Goal: Task Accomplishment & Management: Use online tool/utility

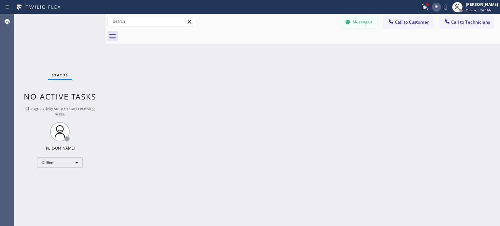
click at [434, 11] on icon at bounding box center [437, 7] width 8 height 8
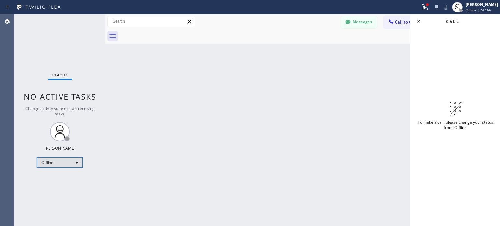
click at [55, 161] on div "Offline" at bounding box center [60, 163] width 46 height 10
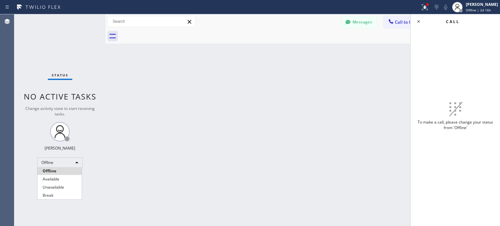
drag, startPoint x: 61, startPoint y: 178, endPoint x: 129, endPoint y: 167, distance: 68.8
click at [62, 177] on li "Available" at bounding box center [59, 179] width 44 height 8
click at [312, 134] on div "Back to Dashboard Change Sender ID Customers Technicians JW Joanne Weiss 09/03 …" at bounding box center [302, 120] width 394 height 212
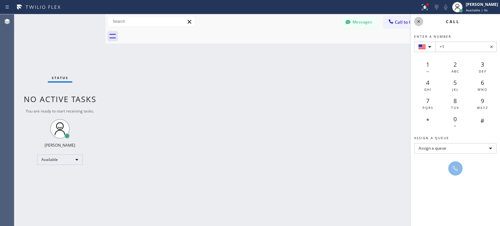
click at [420, 21] on icon at bounding box center [419, 22] width 8 height 8
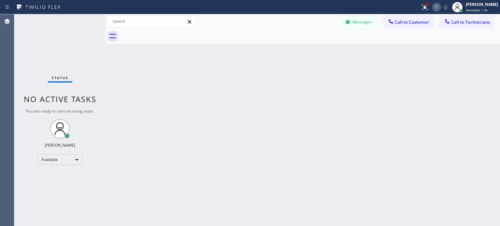
click at [434, 8] on icon at bounding box center [437, 7] width 8 height 8
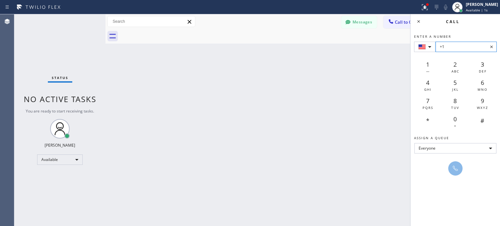
drag, startPoint x: 450, startPoint y: 40, endPoint x: 455, endPoint y: 48, distance: 8.7
click at [455, 48] on input "+1" at bounding box center [465, 47] width 61 height 10
paste input "(253) 632-2843"
type input "+1(253) 632-2843"
click at [455, 165] on icon at bounding box center [455, 169] width 8 height 8
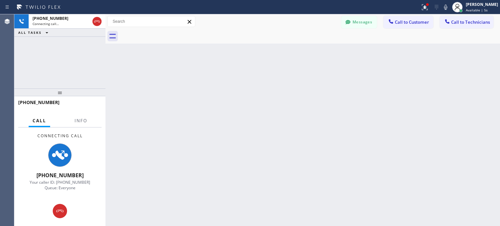
click at [308, 183] on div "Back to Dashboard Change Sender ID Customers Technicians JW Joanne Weiss 09/03 …" at bounding box center [302, 120] width 394 height 212
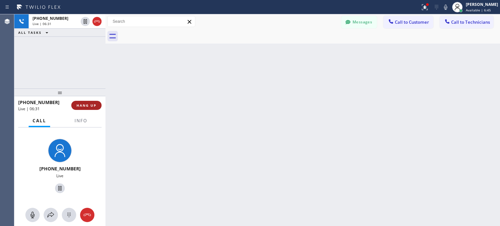
click at [80, 104] on span "HANG UP" at bounding box center [86, 105] width 20 height 5
click at [84, 104] on span "HANG UP" at bounding box center [86, 105] width 20 height 5
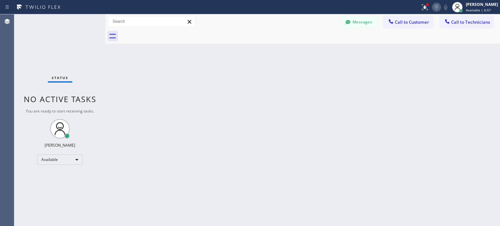
click at [434, 4] on icon at bounding box center [437, 7] width 8 height 8
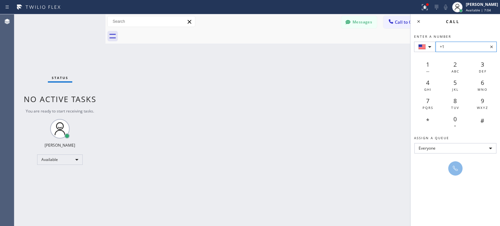
paste input "(360) 685-6707"
type input "+1 (360) 685-6707"
click at [453, 168] on icon at bounding box center [455, 169] width 8 height 8
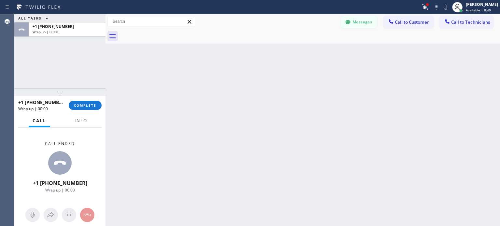
click at [91, 100] on div "+1 (360) 685-6707 Wrap up | 00:00 COMPLETE" at bounding box center [59, 105] width 83 height 17
click at [76, 110] on button "COMPLETE" at bounding box center [85, 105] width 33 height 9
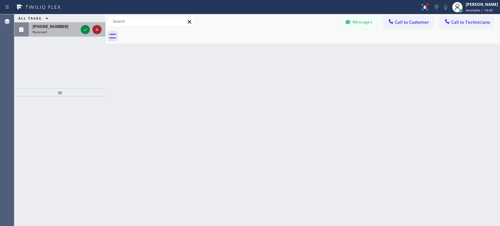
click at [101, 26] on icon at bounding box center [97, 30] width 8 height 8
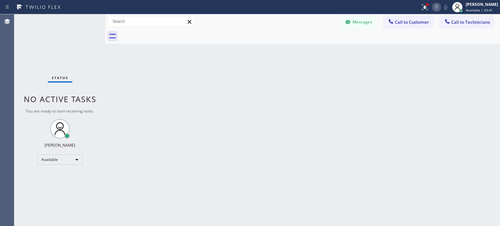
click at [436, 7] on icon at bounding box center [437, 7] width 8 height 8
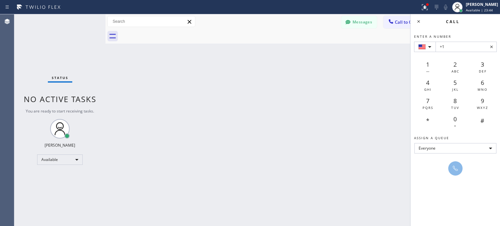
click at [459, 48] on input "+1" at bounding box center [465, 47] width 61 height 10
paste input "(602) 730-5370"
type input "+1(602) 730-5370"
click at [456, 167] on icon at bounding box center [455, 169] width 8 height 8
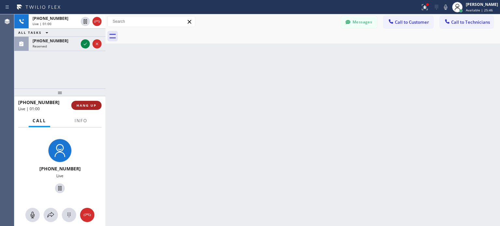
click at [95, 108] on button "HANG UP" at bounding box center [86, 105] width 30 height 9
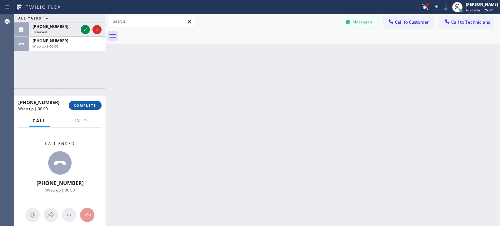
click at [94, 106] on span "COMPLETE" at bounding box center [85, 105] width 22 height 5
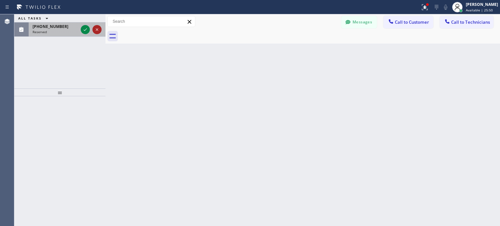
click at [95, 27] on icon at bounding box center [97, 30] width 8 height 8
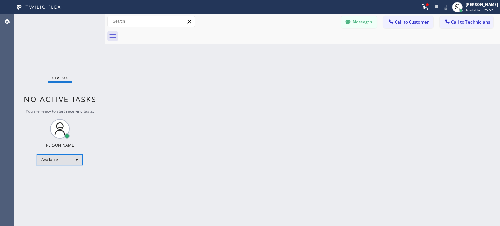
click at [75, 158] on div "Available" at bounding box center [60, 160] width 46 height 10
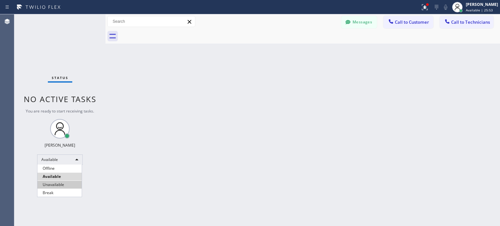
click at [67, 182] on li "Unavailable" at bounding box center [59, 185] width 44 height 8
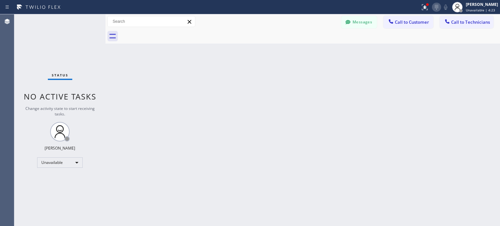
click at [435, 9] on icon at bounding box center [437, 7] width 8 height 8
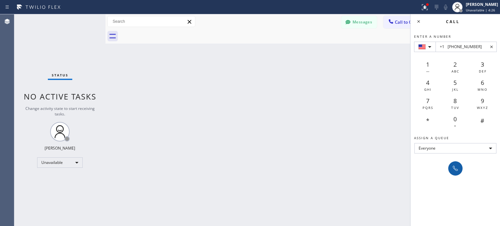
type input "+1 (954) 629-2374"
click at [458, 162] on button at bounding box center [455, 168] width 14 height 14
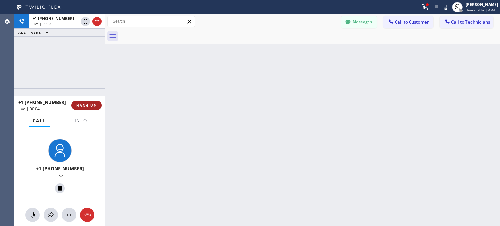
click at [93, 104] on span "HANG UP" at bounding box center [86, 105] width 20 height 5
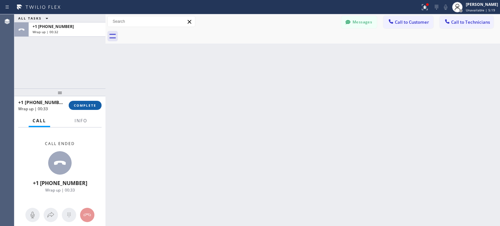
click at [79, 106] on span "COMPLETE" at bounding box center [85, 105] width 22 height 5
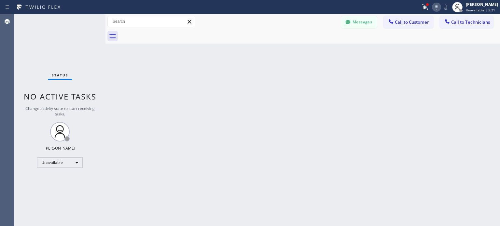
click at [435, 7] on icon at bounding box center [437, 7] width 8 height 8
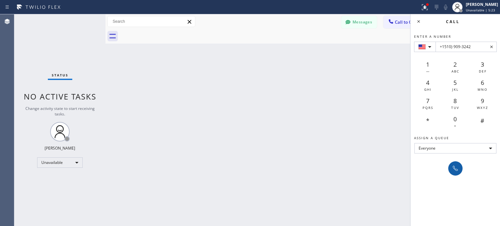
type input "+1510) 909-3242"
drag, startPoint x: 454, startPoint y: 163, endPoint x: 376, endPoint y: 17, distance: 166.6
click at [455, 161] on button at bounding box center [455, 168] width 14 height 14
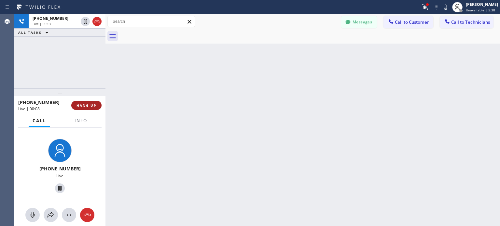
click at [79, 109] on button "HANG UP" at bounding box center [86, 105] width 30 height 9
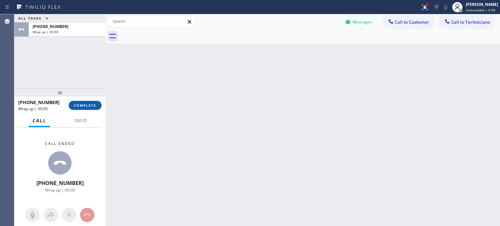
click at [88, 108] on button "COMPLETE" at bounding box center [85, 105] width 33 height 9
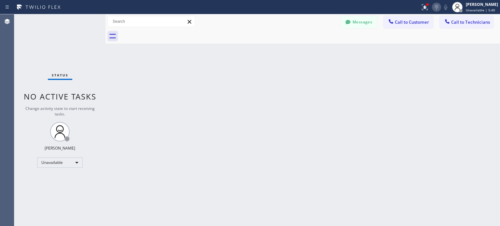
click at [434, 9] on icon at bounding box center [437, 7] width 8 height 8
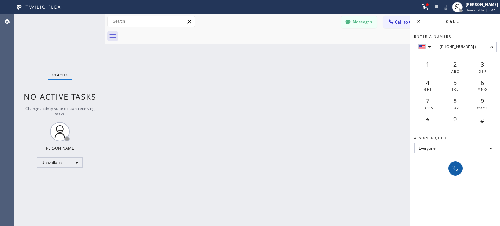
type input "+1(510) 909-3243 ("
click at [452, 163] on button at bounding box center [455, 168] width 14 height 14
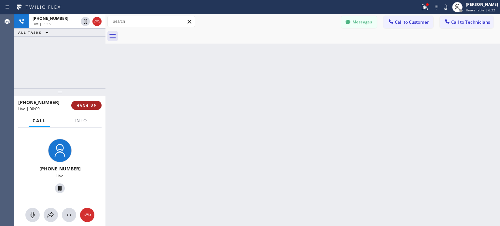
click at [96, 105] on span "HANG UP" at bounding box center [86, 105] width 20 height 5
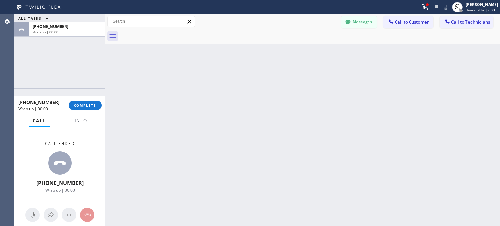
drag, startPoint x: 89, startPoint y: 104, endPoint x: 93, endPoint y: 99, distance: 7.2
click at [89, 104] on span "COMPLETE" at bounding box center [85, 105] width 22 height 5
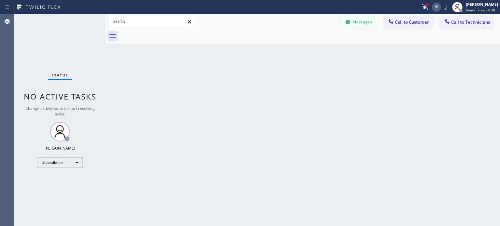
click at [434, 6] on icon at bounding box center [437, 7] width 8 height 8
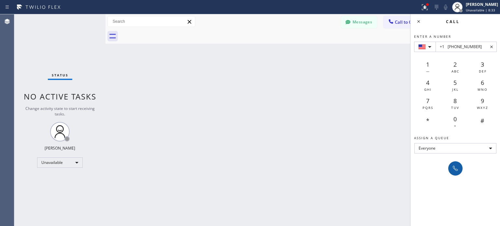
type input "+1 (619) 713-8802"
click at [454, 166] on icon at bounding box center [455, 169] width 8 height 8
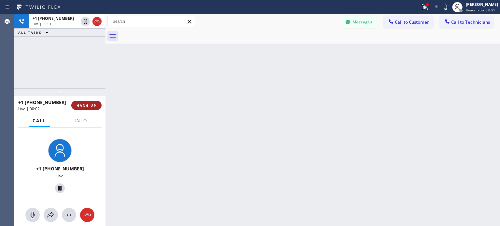
click at [92, 109] on button "HANG UP" at bounding box center [86, 105] width 30 height 9
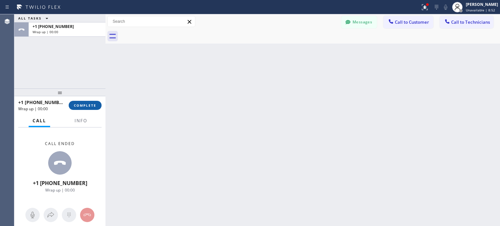
click at [90, 106] on span "COMPLETE" at bounding box center [85, 105] width 22 height 5
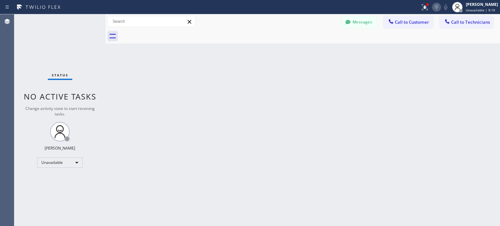
click at [436, 7] on icon at bounding box center [437, 7] width 8 height 8
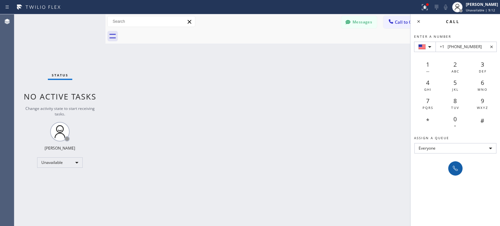
type input "+1 (714) 287-8423"
drag, startPoint x: 453, startPoint y: 165, endPoint x: 292, endPoint y: 8, distance: 225.1
click at [453, 165] on icon at bounding box center [455, 169] width 8 height 8
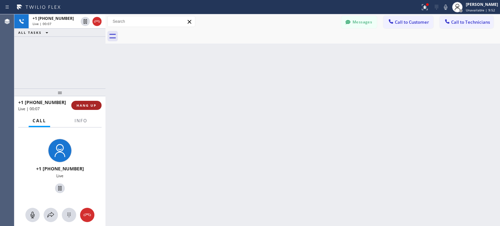
click at [91, 102] on button "HANG UP" at bounding box center [86, 105] width 30 height 9
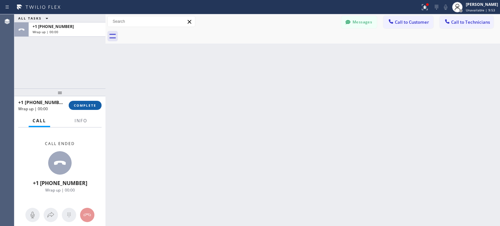
drag, startPoint x: 89, startPoint y: 105, endPoint x: 91, endPoint y: 12, distance: 92.8
click at [90, 105] on span "COMPLETE" at bounding box center [85, 105] width 22 height 5
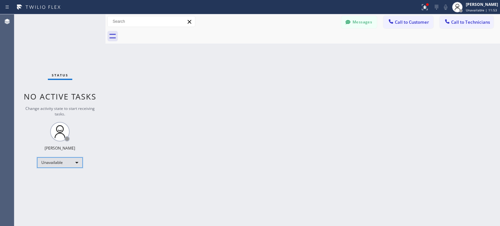
click at [78, 165] on div "Unavailable" at bounding box center [60, 163] width 46 height 10
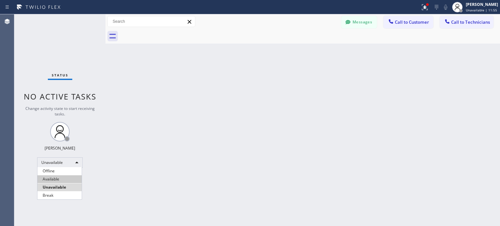
click at [67, 176] on li "Available" at bounding box center [59, 179] width 44 height 8
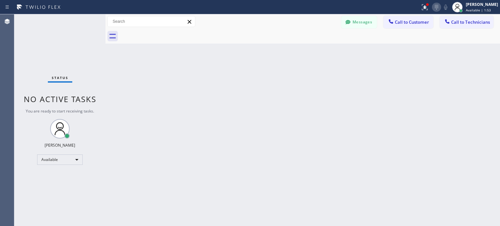
click at [433, 8] on icon at bounding box center [437, 7] width 8 height 8
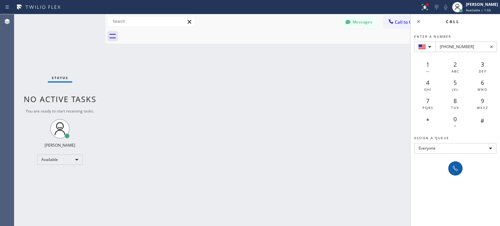
type input "+1(480) 421-8147"
drag, startPoint x: 461, startPoint y: 168, endPoint x: 455, endPoint y: 158, distance: 11.7
click at [461, 166] on button at bounding box center [455, 168] width 14 height 14
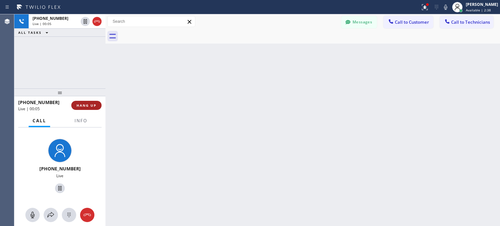
click at [78, 104] on span "HANG UP" at bounding box center [86, 105] width 20 height 5
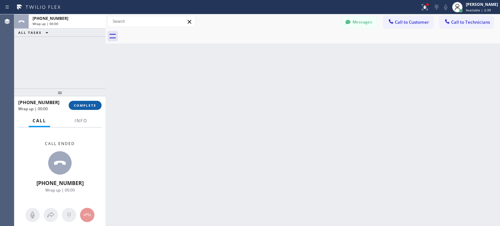
click at [84, 103] on button "COMPLETE" at bounding box center [85, 105] width 33 height 9
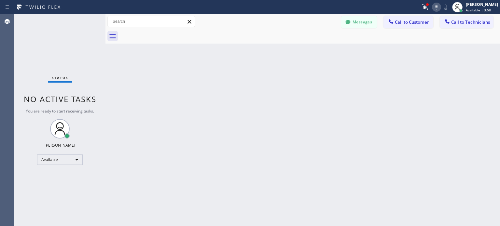
click at [439, 8] on icon at bounding box center [437, 7] width 8 height 8
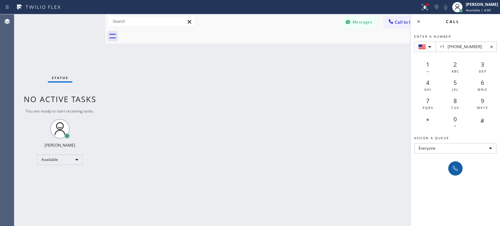
type input "+1 (480) 421-8147"
drag, startPoint x: 453, startPoint y: 168, endPoint x: 452, endPoint y: 157, distance: 10.7
click at [453, 168] on icon at bounding box center [455, 169] width 8 height 8
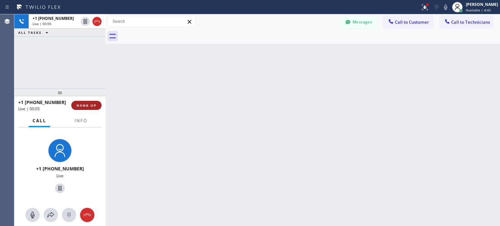
click at [97, 105] on button "HANG UP" at bounding box center [86, 105] width 30 height 9
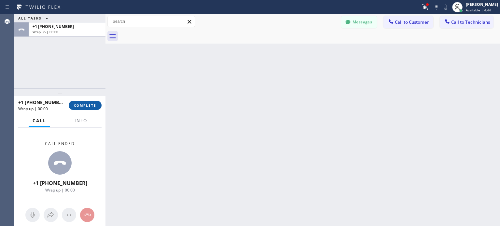
click at [92, 106] on span "COMPLETE" at bounding box center [85, 105] width 22 height 5
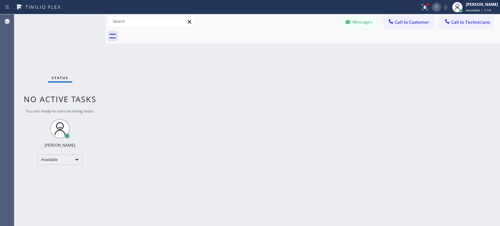
click at [439, 10] on icon at bounding box center [437, 7] width 8 height 8
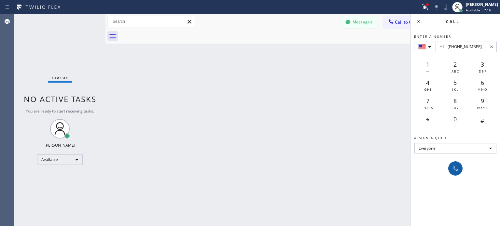
type input "+1 (480) 421-8147"
click at [457, 172] on icon at bounding box center [455, 169] width 8 height 8
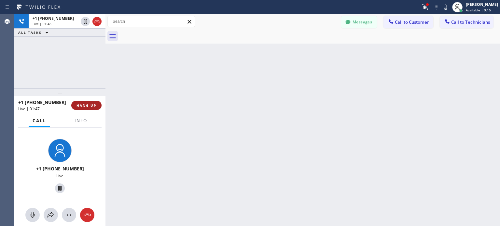
click at [89, 105] on span "HANG UP" at bounding box center [86, 105] width 20 height 5
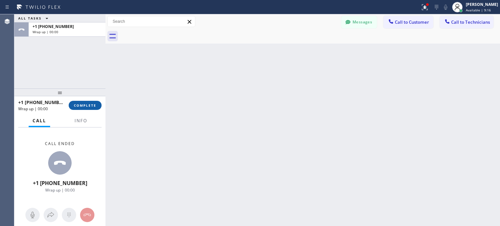
click at [86, 103] on span "COMPLETE" at bounding box center [85, 105] width 22 height 5
